Goal: Entertainment & Leisure: Browse casually

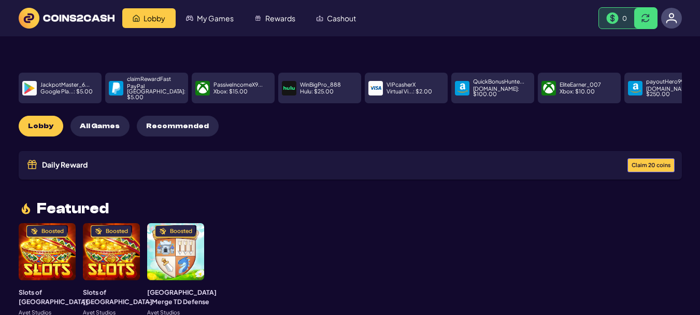
click at [626, 16] on span "0" at bounding box center [624, 18] width 5 height 8
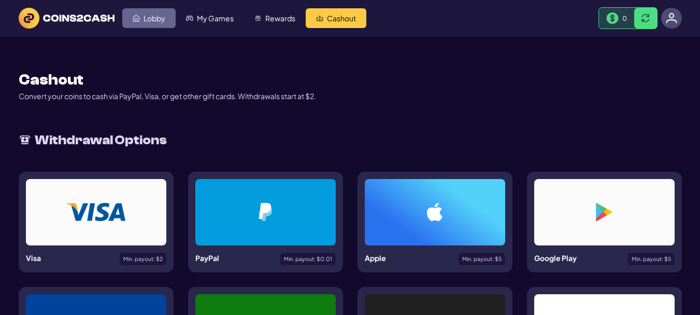
click at [158, 18] on span "Lobby" at bounding box center [155, 18] width 22 height 7
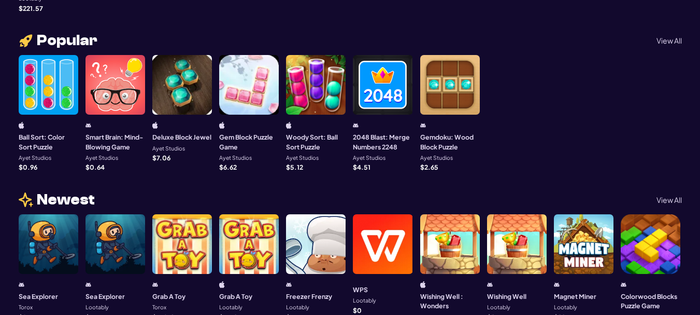
scroll to position [725, 0]
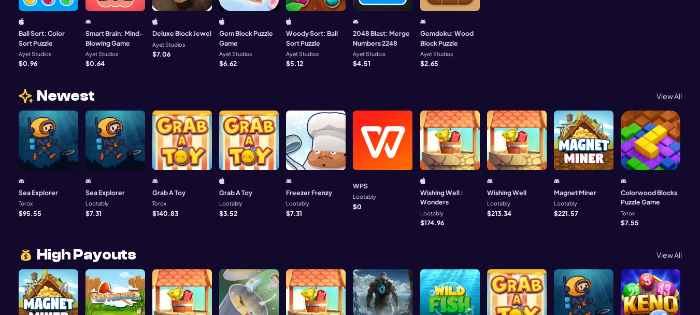
click at [590, 147] on div at bounding box center [584, 140] width 60 height 60
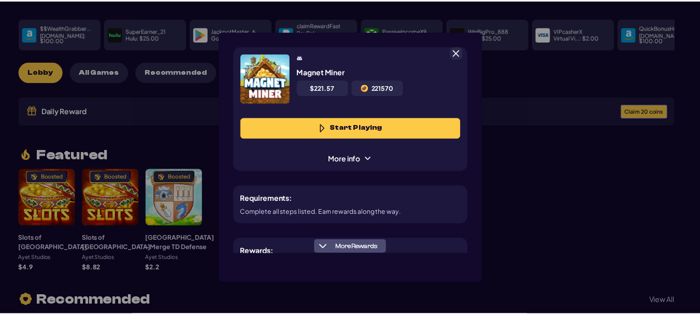
scroll to position [52, 0]
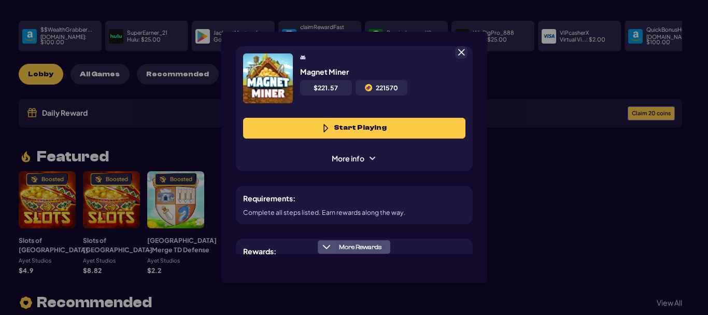
click at [393, 130] on button "Start Playing" at bounding box center [354, 128] width 222 height 21
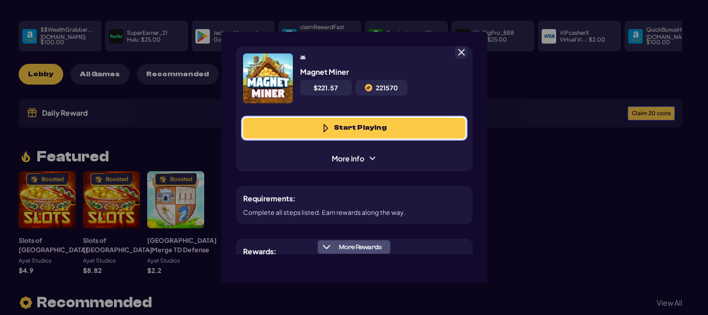
click at [384, 127] on button "Start Playing" at bounding box center [354, 128] width 222 height 21
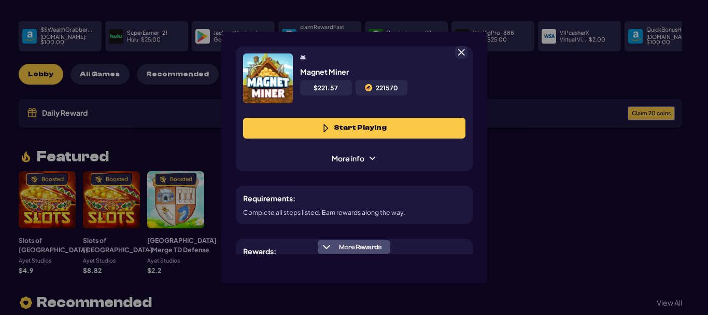
click at [354, 149] on div "Magnet Miner $ 221.57 221570 Start Playing More info" at bounding box center [354, 108] width 237 height 125
click at [362, 161] on span "More info" at bounding box center [353, 158] width 59 height 11
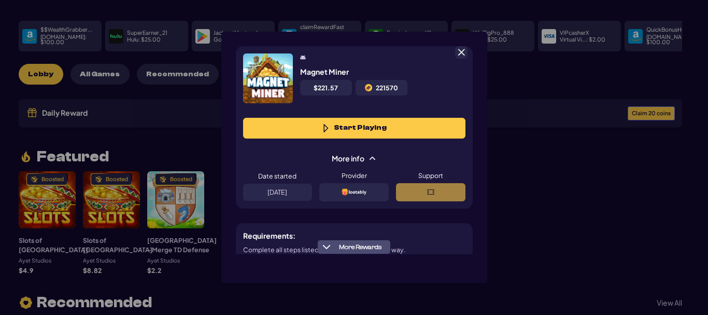
click at [538, 152] on div "Magnet Miner $ 221.57 221570 Start Playing More info Date started 9/12/2025 Pro…" at bounding box center [354, 157] width 708 height 315
click at [463, 53] on span at bounding box center [461, 52] width 9 height 9
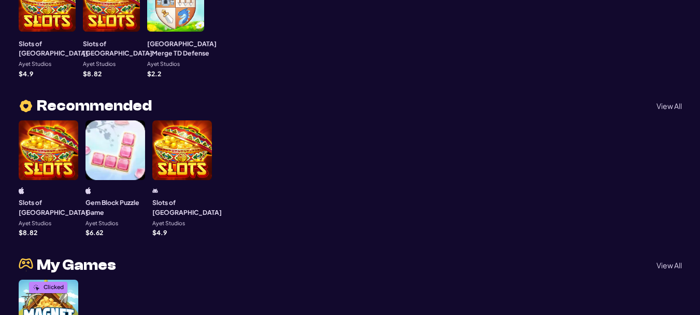
scroll to position [363, 0]
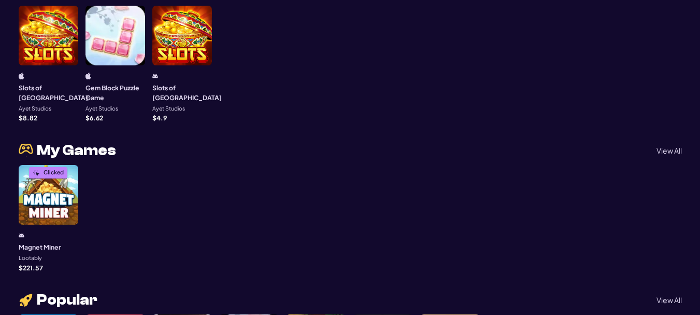
drag, startPoint x: 61, startPoint y: 190, endPoint x: 37, endPoint y: 206, distance: 28.0
click at [37, 206] on div "Clicked" at bounding box center [49, 195] width 60 height 60
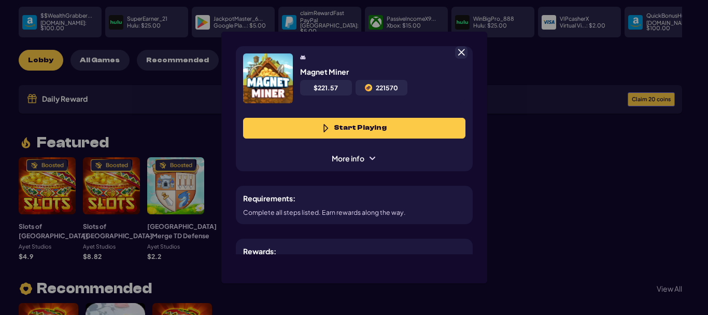
scroll to position [52, 0]
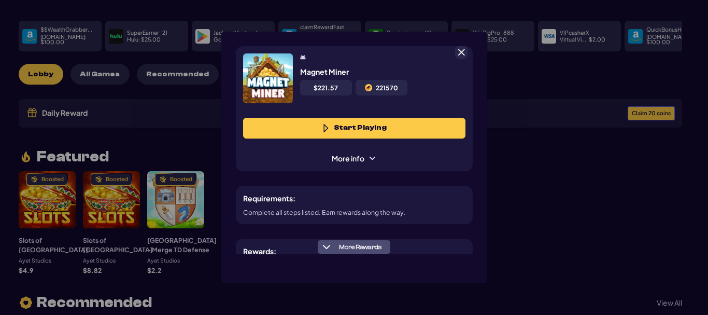
click at [364, 158] on span "More info" at bounding box center [353, 158] width 59 height 11
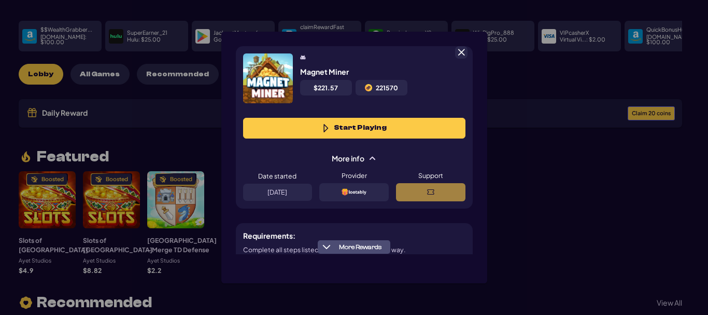
click at [364, 158] on span "More info" at bounding box center [353, 158] width 59 height 11
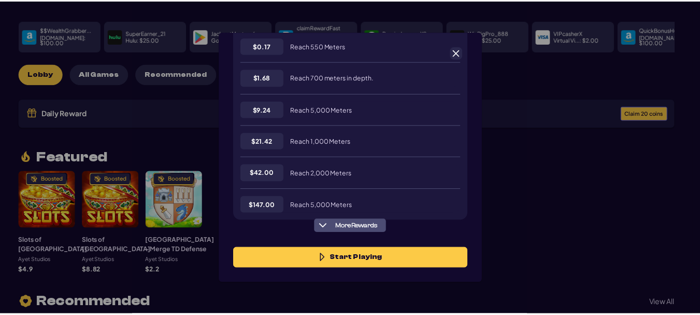
scroll to position [359, 0]
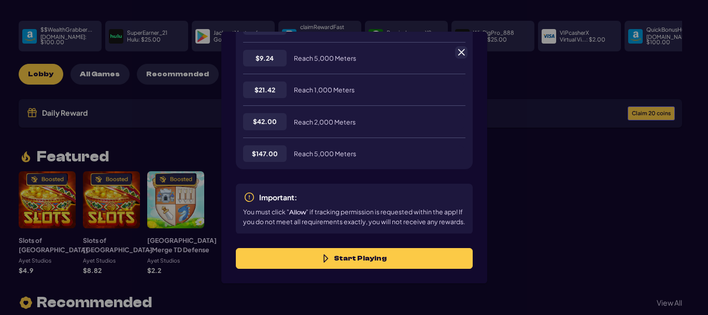
click at [616, 247] on div "Magnet Miner $ 221.57 221570 Start Playing More info Requirements: Complete all…" at bounding box center [354, 157] width 708 height 315
click at [511, 129] on div "Magnet Miner $ 221.57 221570 Start Playing More info Requirements: Complete all…" at bounding box center [354, 157] width 708 height 315
click at [459, 51] on span at bounding box center [461, 52] width 9 height 9
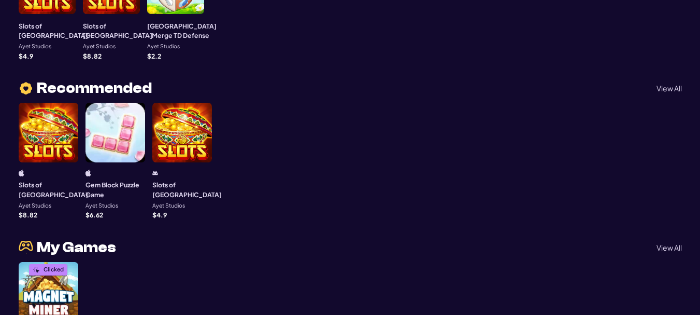
scroll to position [363, 0]
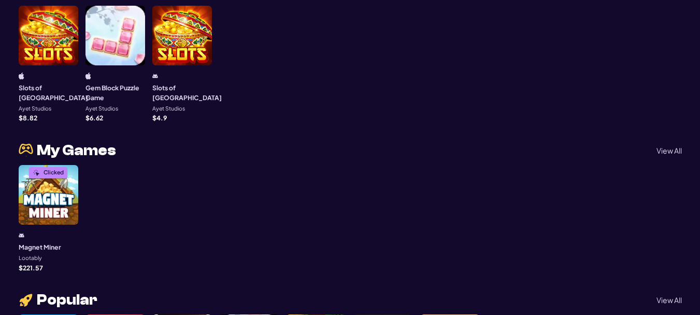
click at [44, 170] on div "Clicked" at bounding box center [49, 195] width 60 height 60
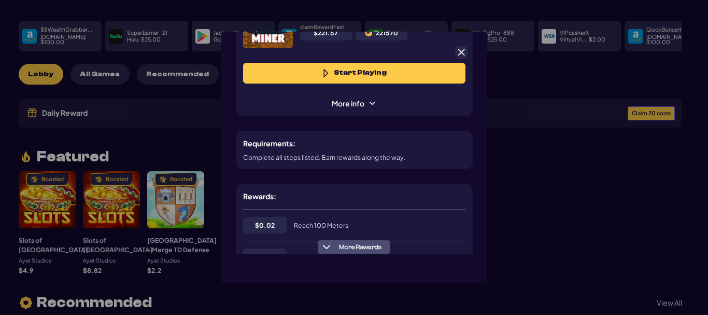
scroll to position [0, 0]
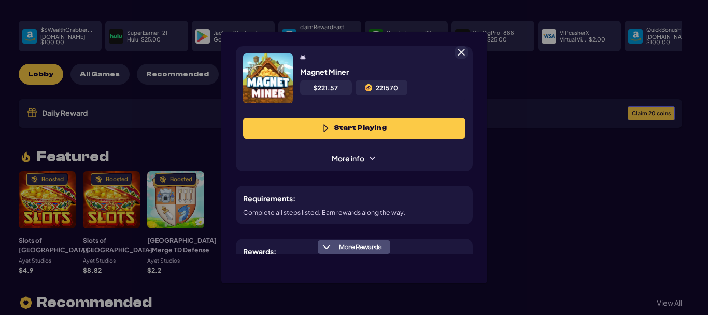
click at [368, 156] on span at bounding box center [372, 158] width 8 height 8
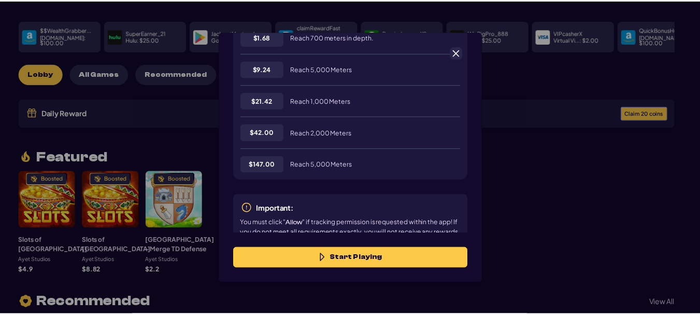
scroll to position [396, 0]
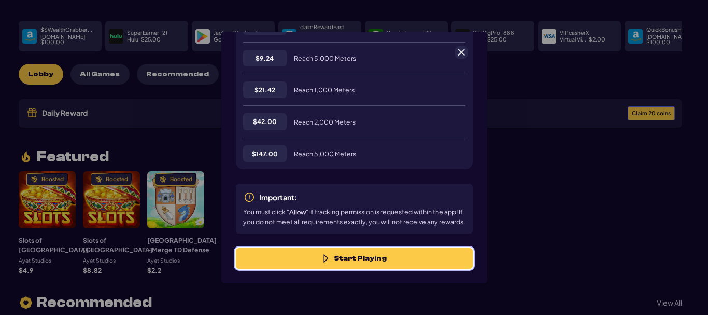
click at [360, 260] on button "Start Playing" at bounding box center [354, 258] width 237 height 21
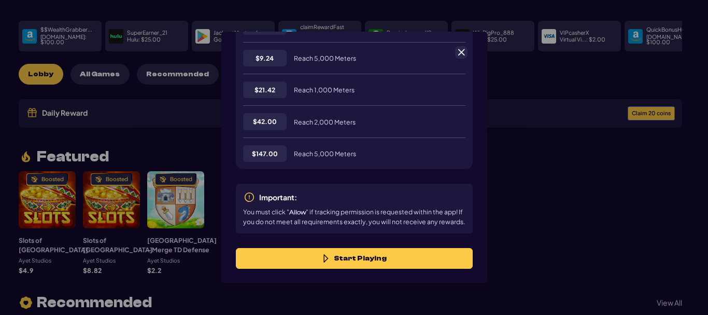
click at [463, 50] on span at bounding box center [461, 52] width 9 height 9
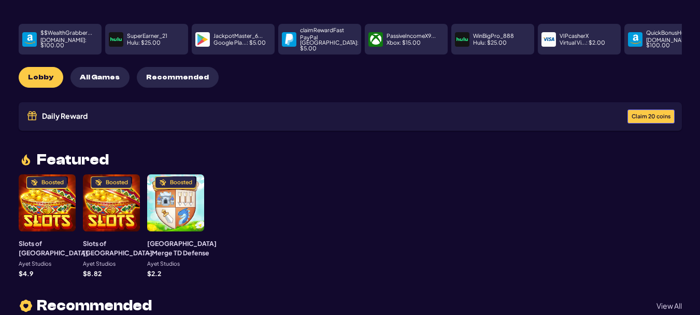
scroll to position [0, 0]
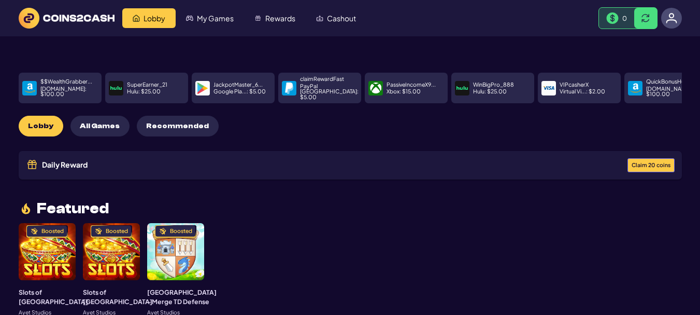
click at [90, 122] on span "All Games" at bounding box center [100, 126] width 40 height 9
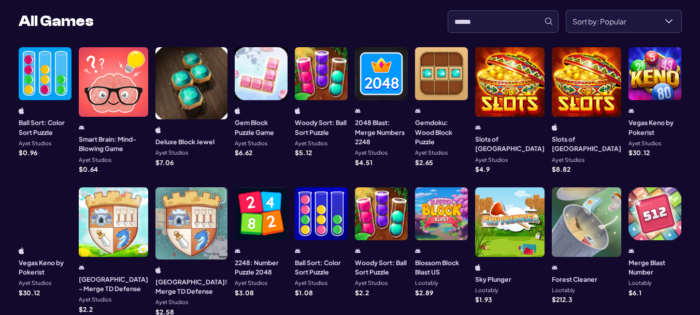
scroll to position [61, 0]
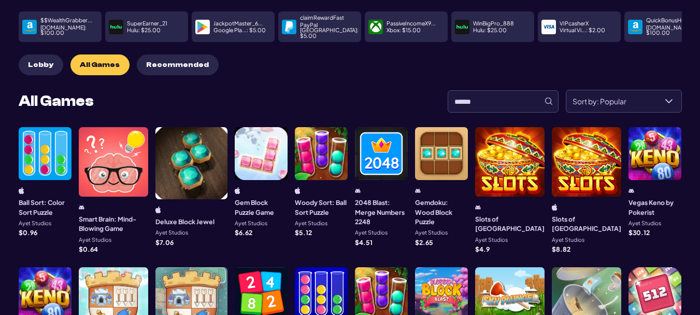
click at [22, 54] on button "Lobby" at bounding box center [41, 64] width 45 height 21
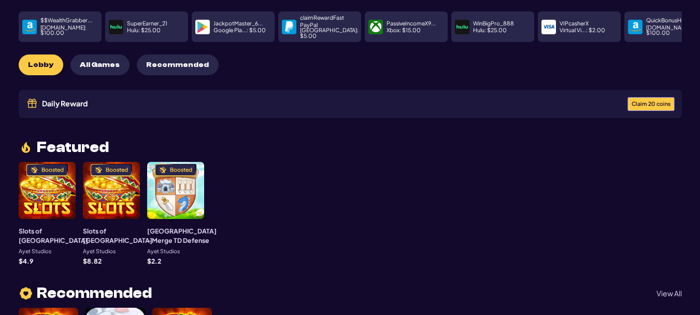
click at [46, 61] on span "Lobby" at bounding box center [40, 65] width 25 height 9
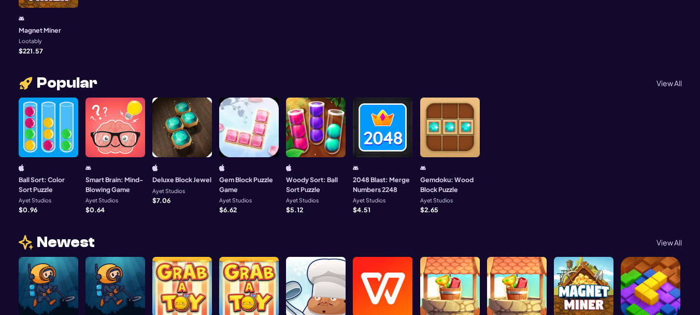
scroll to position [683, 0]
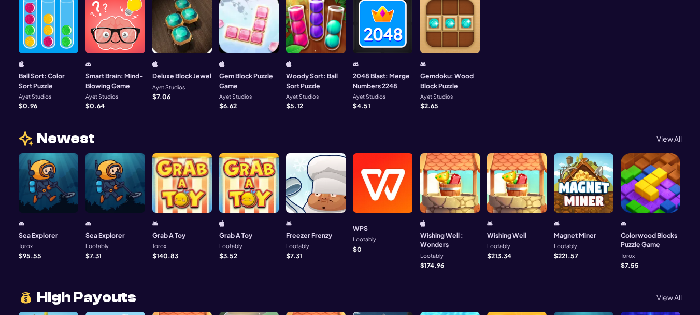
click at [508, 183] on div at bounding box center [517, 183] width 60 height 60
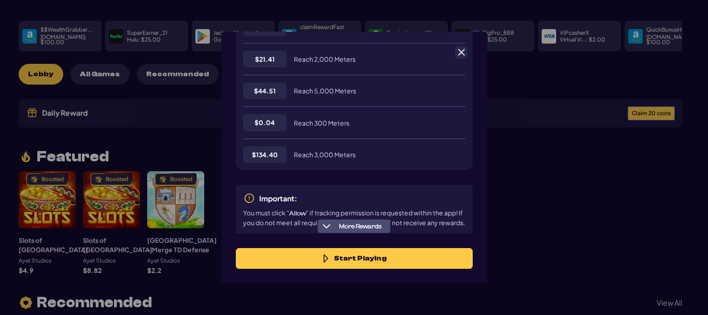
scroll to position [368, 0]
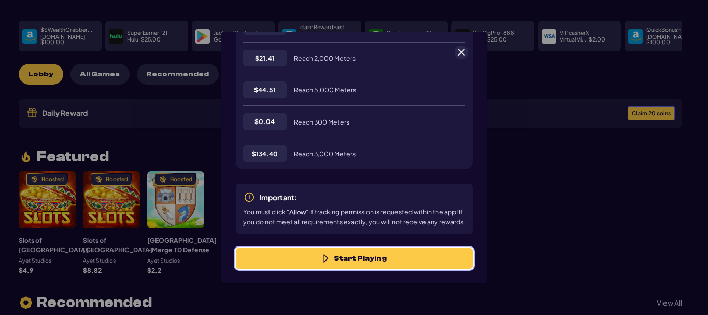
click at [387, 258] on button "Start Playing" at bounding box center [354, 258] width 237 height 21
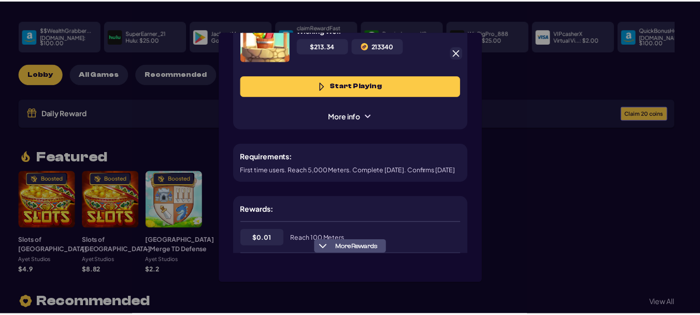
scroll to position [6, 0]
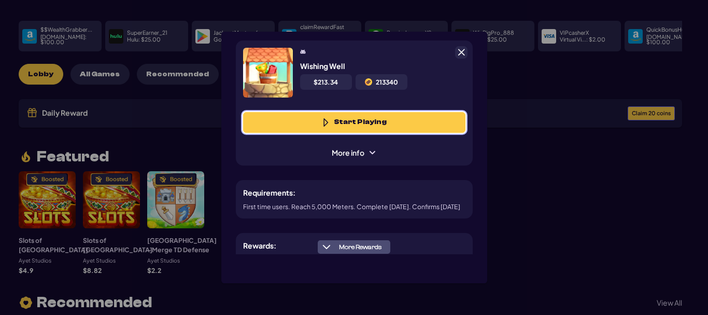
click at [357, 118] on button "Start Playing" at bounding box center [354, 122] width 222 height 21
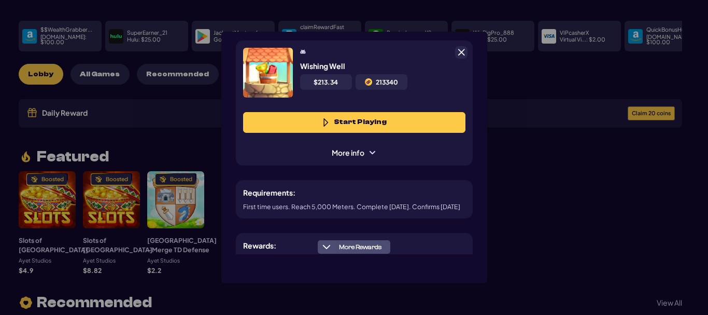
click at [463, 53] on span at bounding box center [461, 52] width 9 height 9
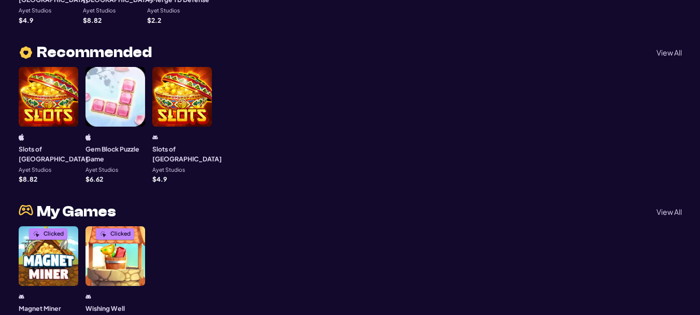
scroll to position [311, 0]
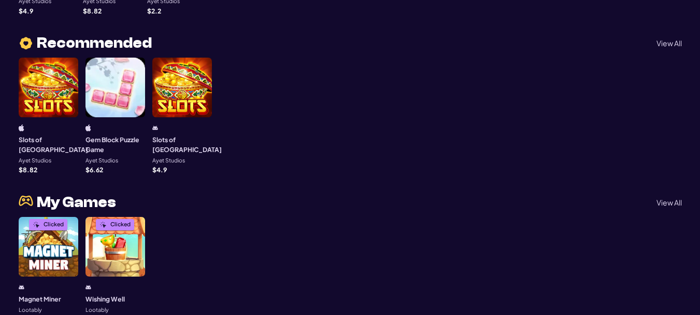
click at [187, 80] on div at bounding box center [182, 88] width 60 height 60
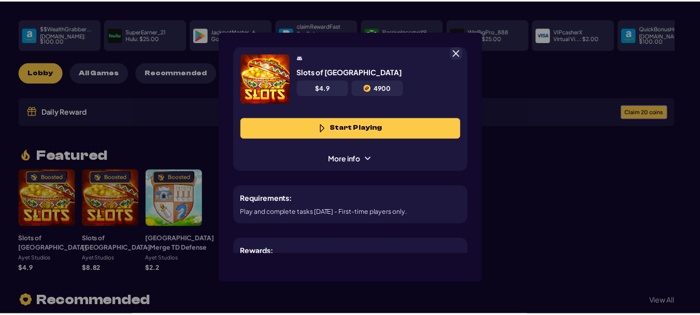
scroll to position [52, 0]
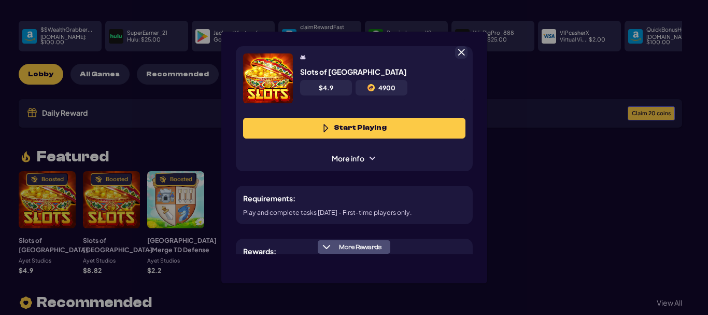
click at [620, 144] on div "Slots of Vegas $ 4.9 4900 Start Playing More info Requirements: Play and comple…" at bounding box center [354, 157] width 708 height 315
click at [459, 51] on span at bounding box center [461, 52] width 9 height 9
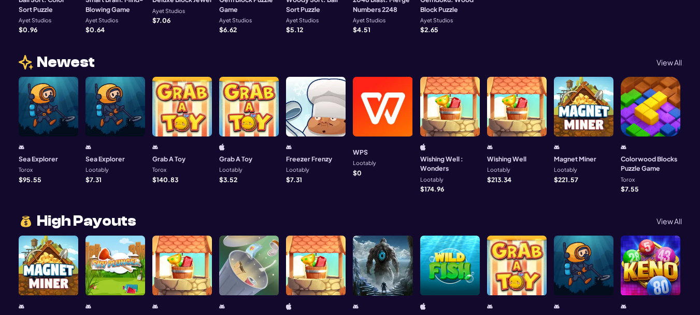
scroll to position [777, 0]
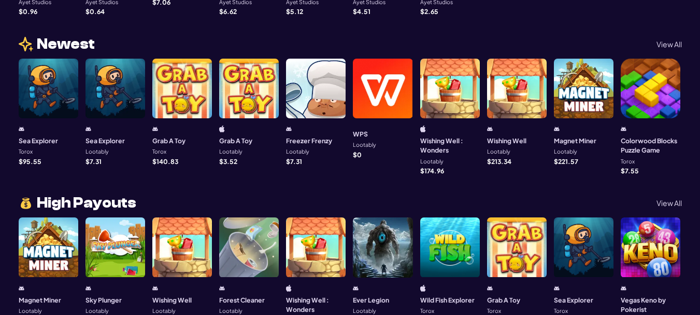
click at [450, 115] on div "Wishing Well : Wonders Lootably $ 174.96" at bounding box center [450, 117] width 60 height 116
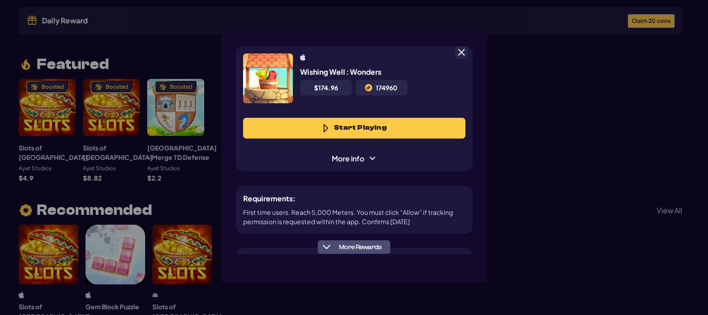
scroll to position [52, 0]
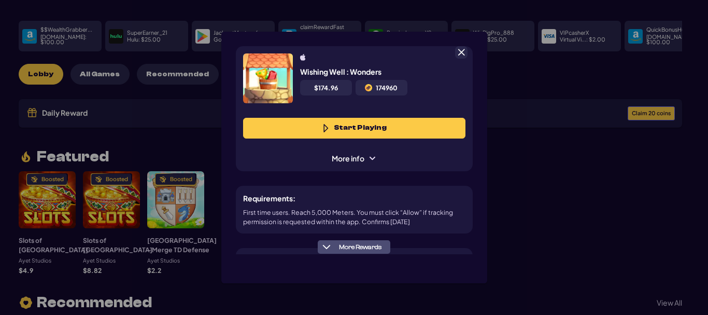
click at [395, 153] on div "More info" at bounding box center [354, 158] width 222 height 11
click at [368, 159] on span at bounding box center [372, 158] width 8 height 8
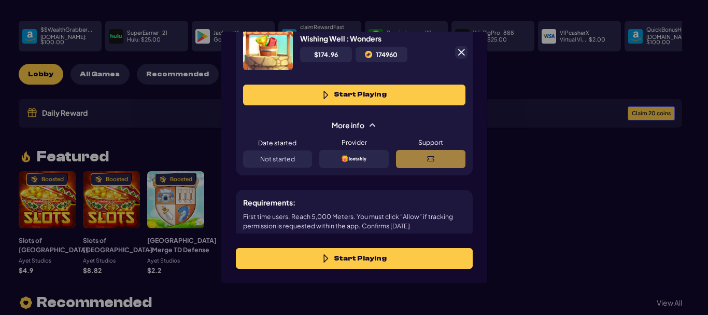
scroll to position [0, 0]
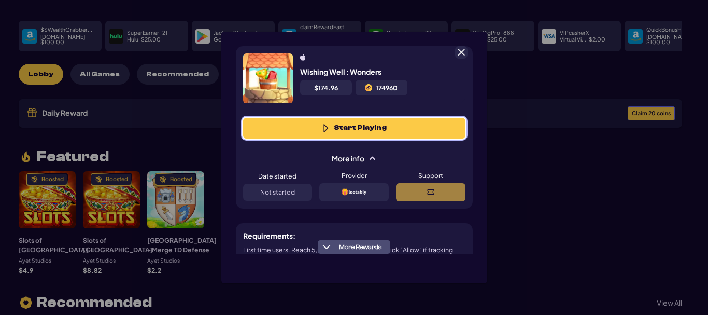
click at [375, 130] on button "Start Playing" at bounding box center [354, 128] width 222 height 21
click at [391, 122] on button "Start Playing" at bounding box center [354, 128] width 222 height 21
click at [311, 122] on button "Start Playing" at bounding box center [354, 128] width 222 height 21
